Goal: Information Seeking & Learning: Learn about a topic

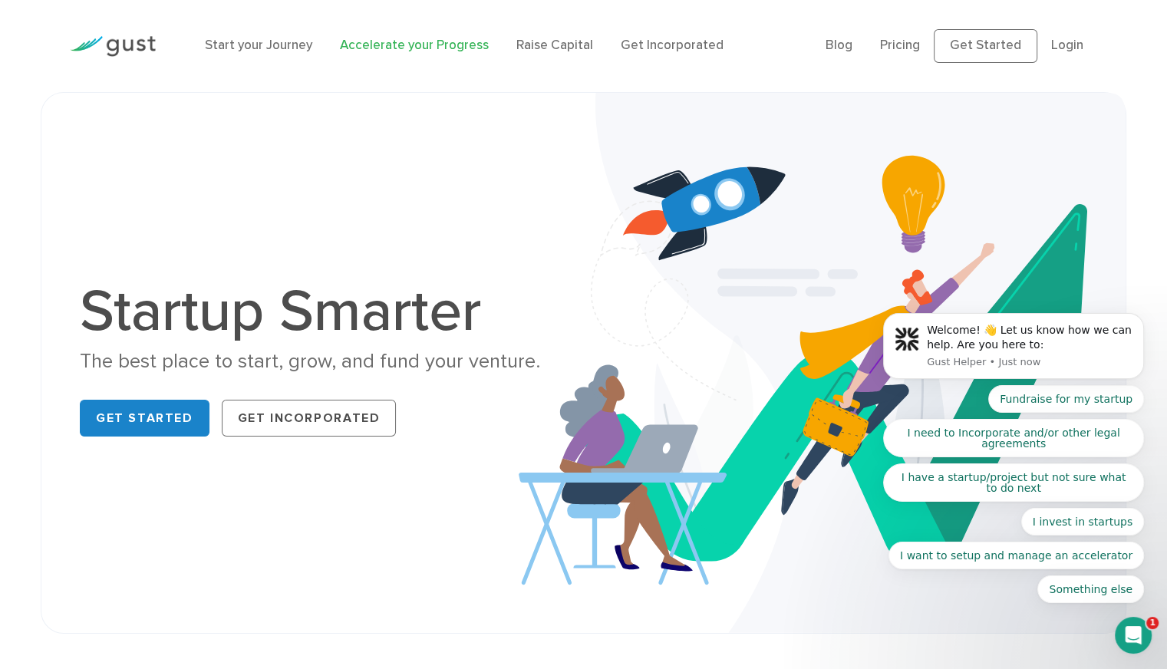
click at [390, 41] on link "Accelerate your Progress" at bounding box center [414, 45] width 149 height 15
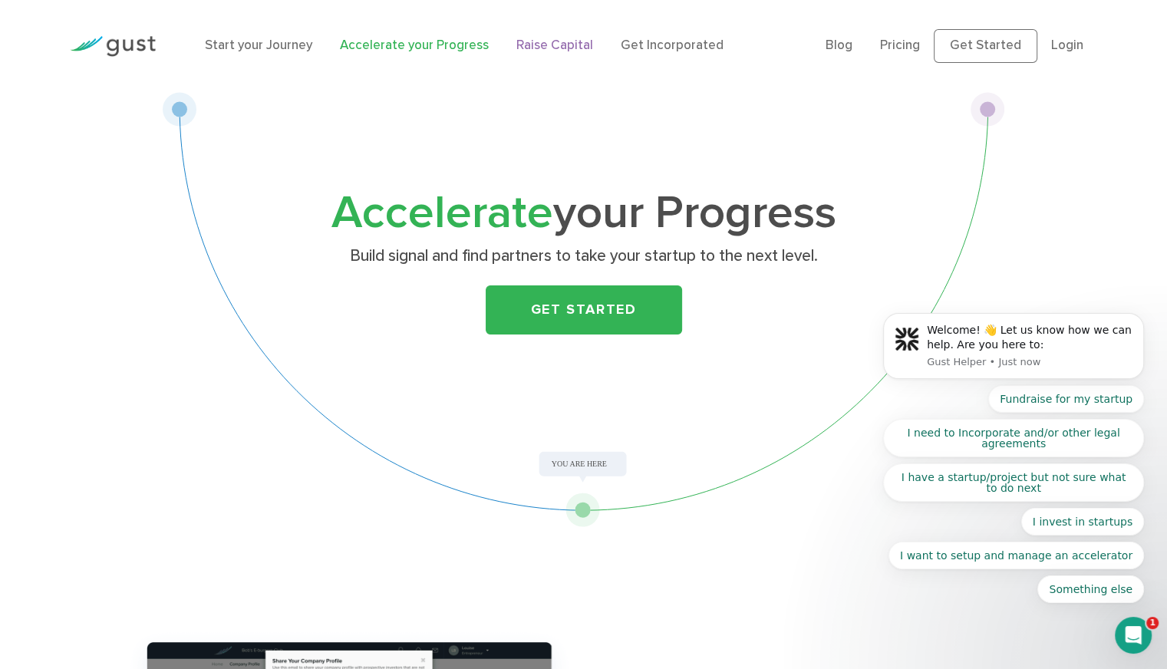
click at [530, 50] on link "Raise Capital" at bounding box center [555, 45] width 77 height 15
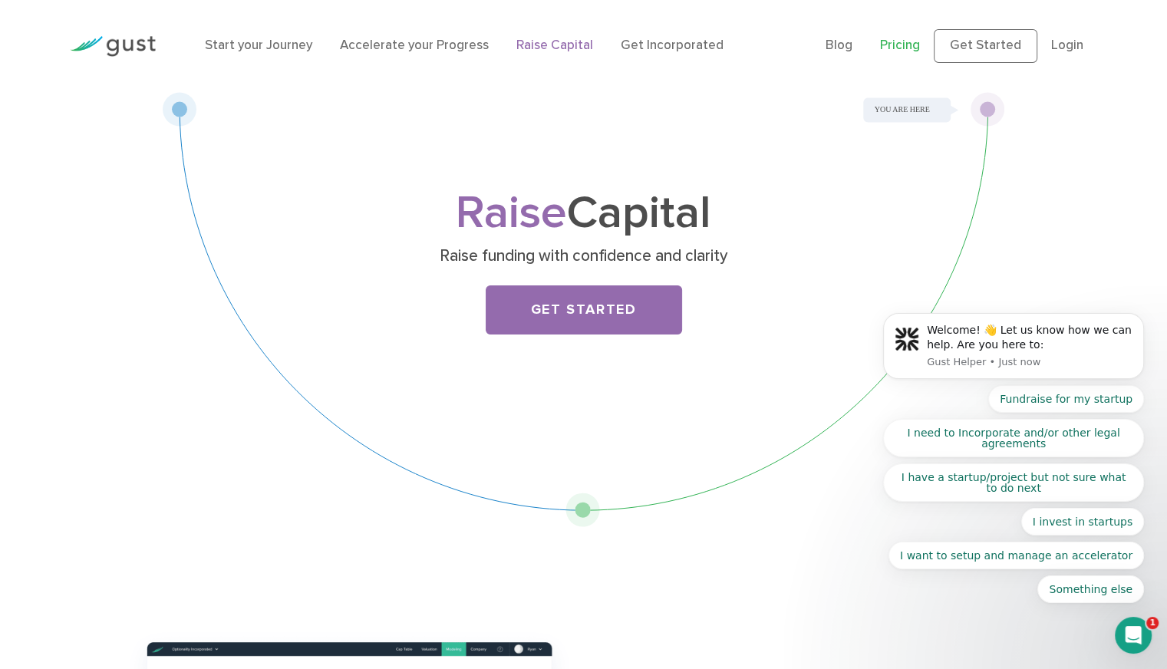
click at [893, 47] on link "Pricing" at bounding box center [900, 45] width 40 height 15
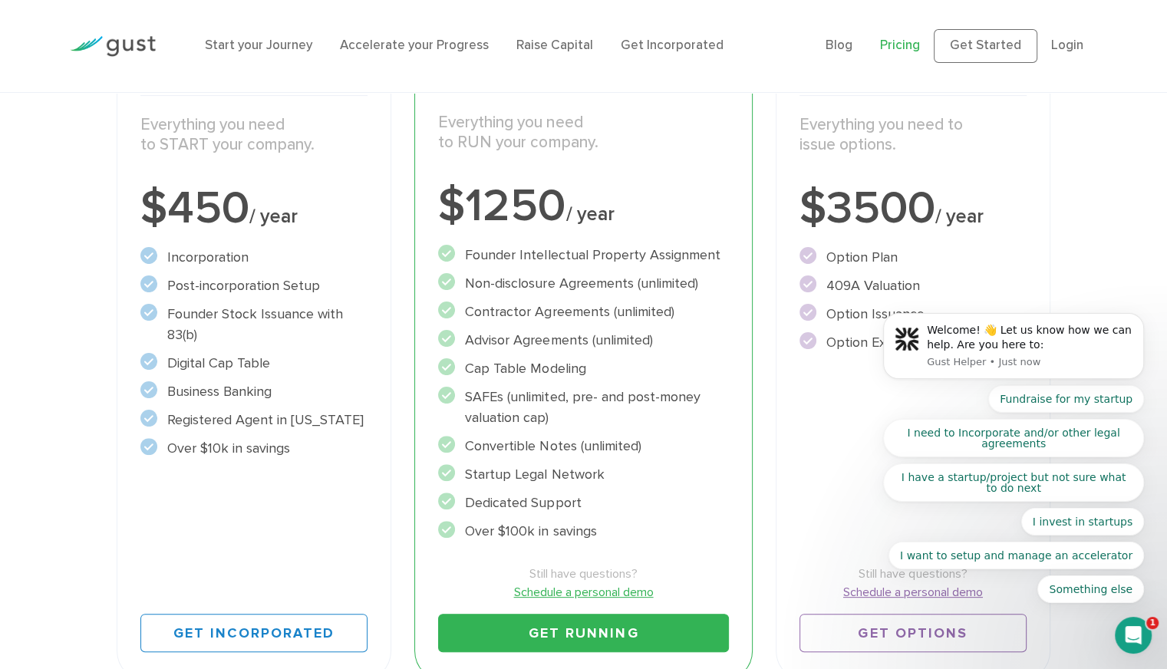
scroll to position [298, 0]
